Goal: Navigation & Orientation: Go to known website

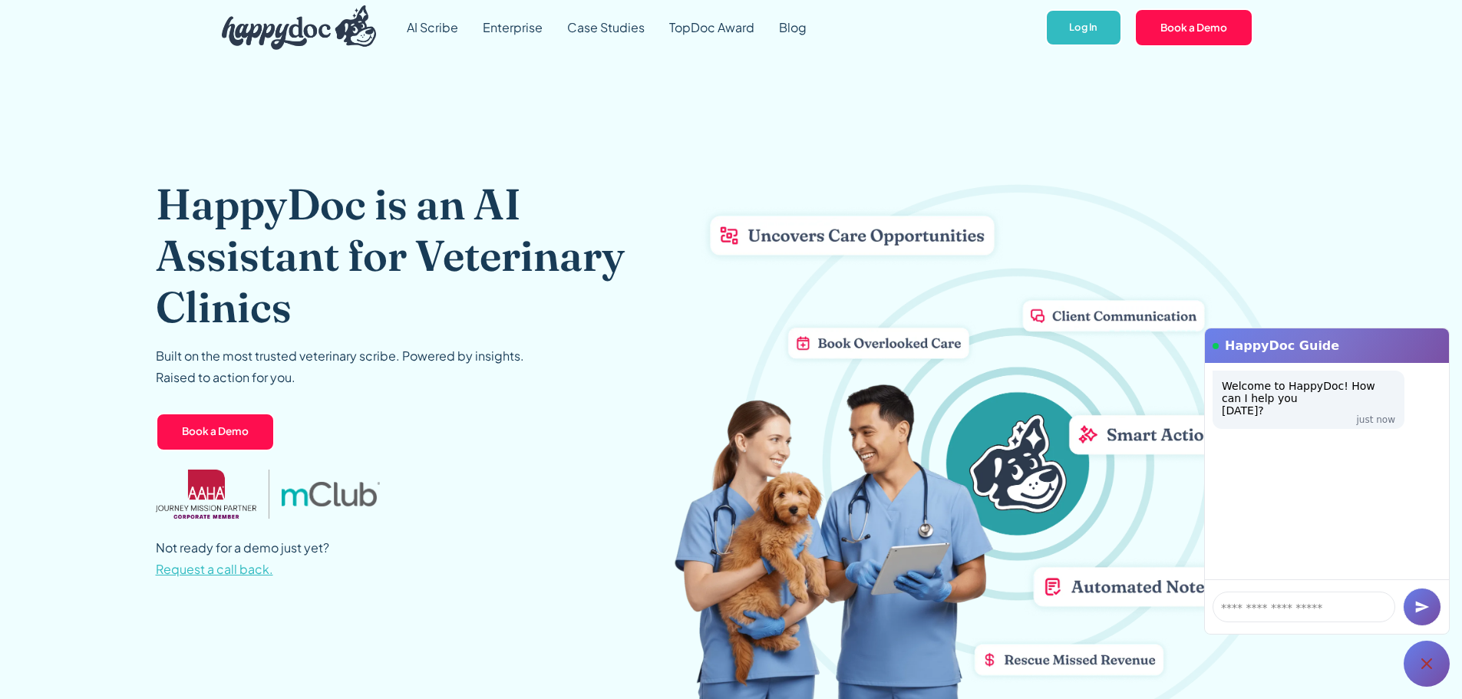
drag, startPoint x: 1102, startPoint y: 28, endPoint x: 1124, endPoint y: 26, distance: 22.4
click at [1104, 28] on link "Log In" at bounding box center [1083, 28] width 76 height 38
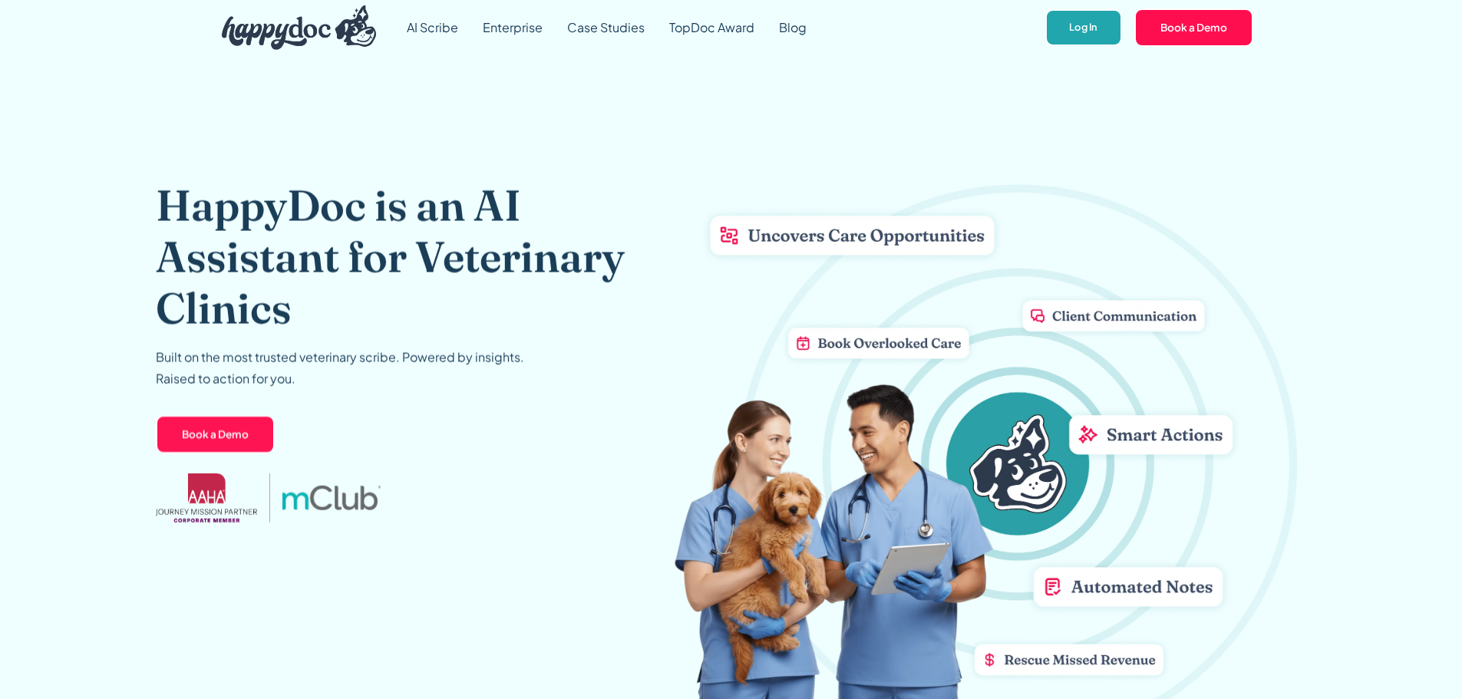
click at [1073, 32] on link "Log In" at bounding box center [1083, 28] width 76 height 38
